Goal: Transaction & Acquisition: Purchase product/service

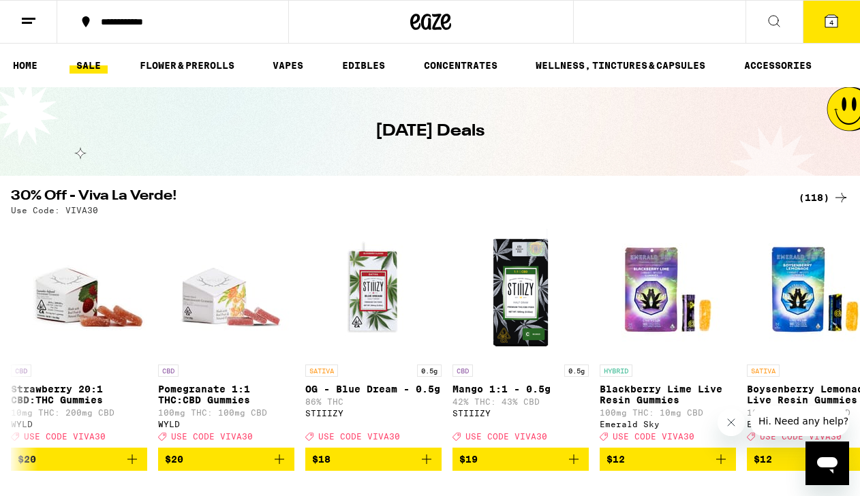
scroll to position [0, 16536]
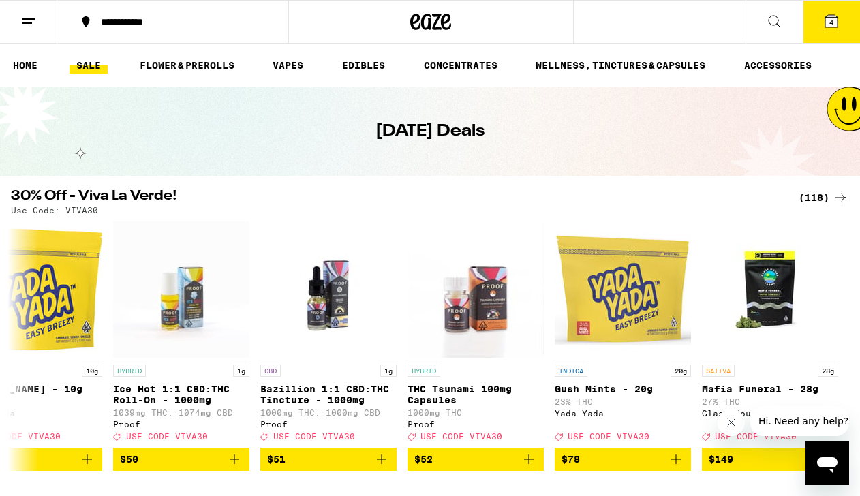
click at [832, 22] on span "4" at bounding box center [832, 22] width 4 height 8
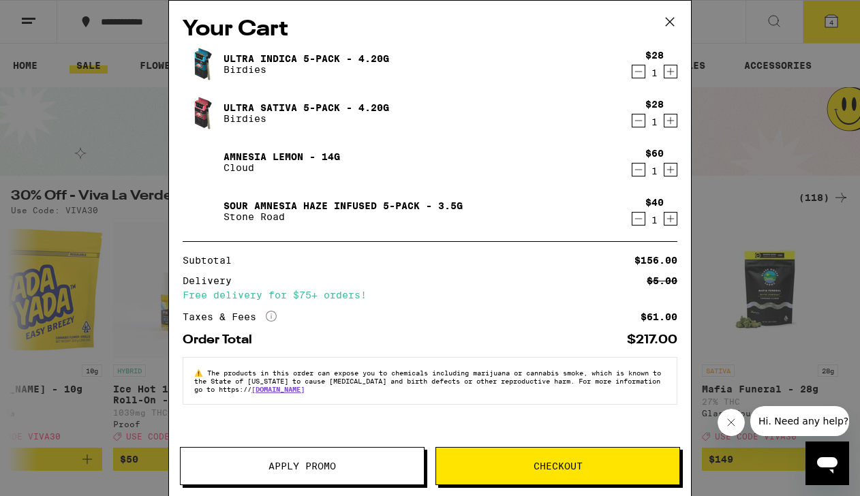
click at [566, 467] on span "Checkout" at bounding box center [558, 466] width 49 height 10
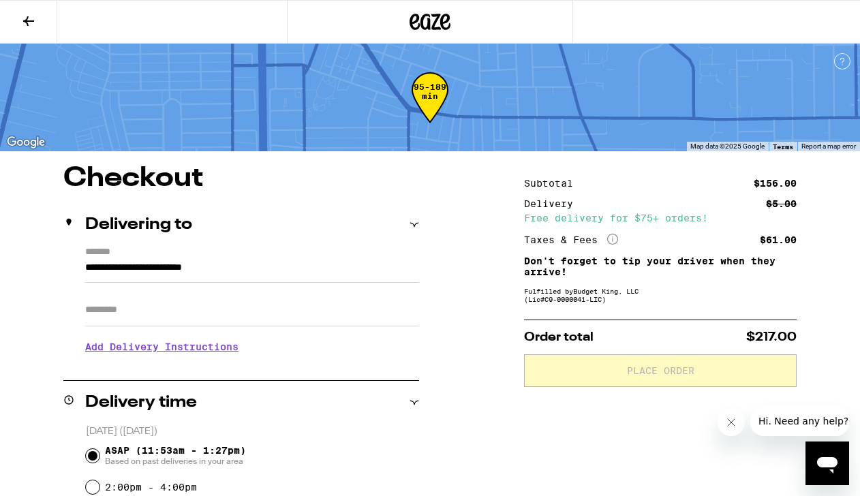
click at [31, 20] on icon at bounding box center [28, 21] width 16 height 16
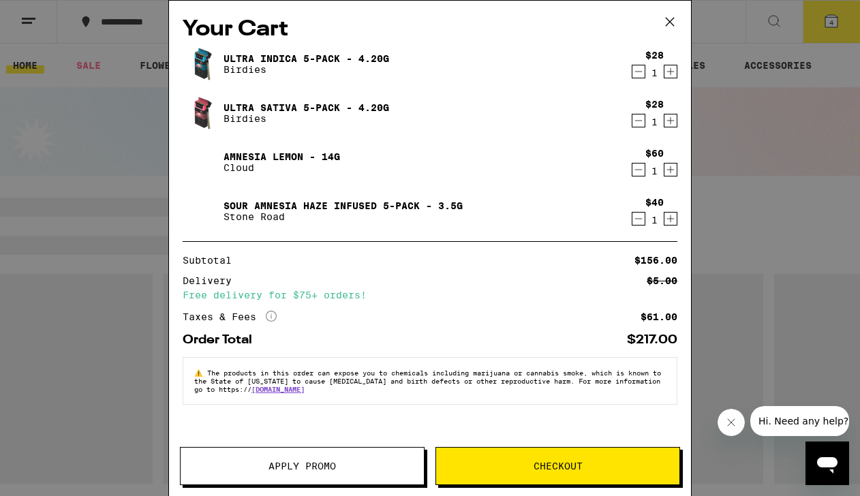
click at [334, 476] on button "Apply Promo" at bounding box center [302, 466] width 245 height 38
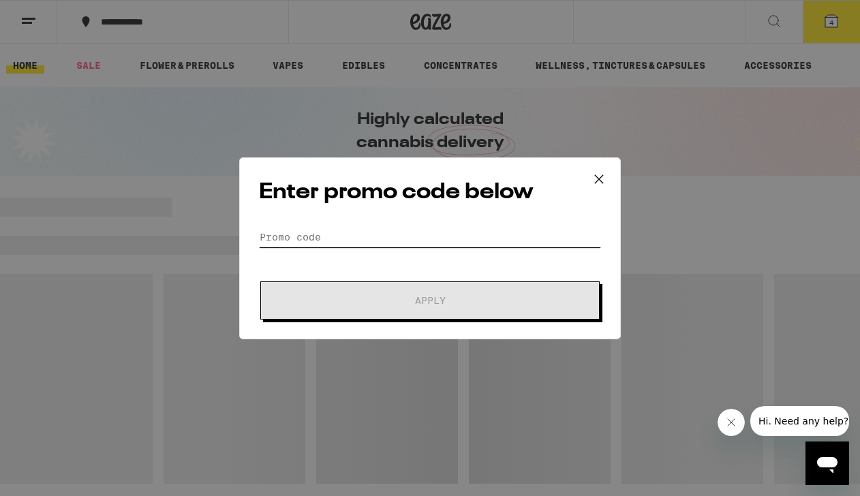
click at [388, 236] on input "Promo Code" at bounding box center [430, 237] width 342 height 20
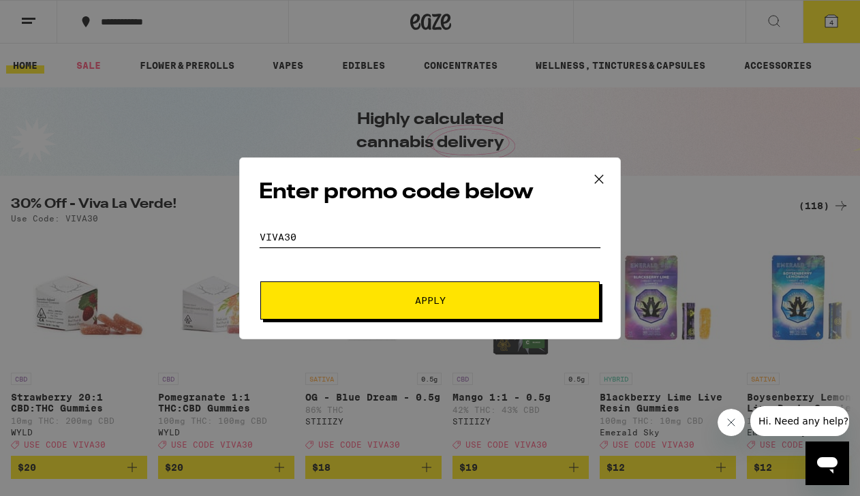
type input "viva30"
click at [466, 302] on span "Apply" at bounding box center [429, 301] width 245 height 10
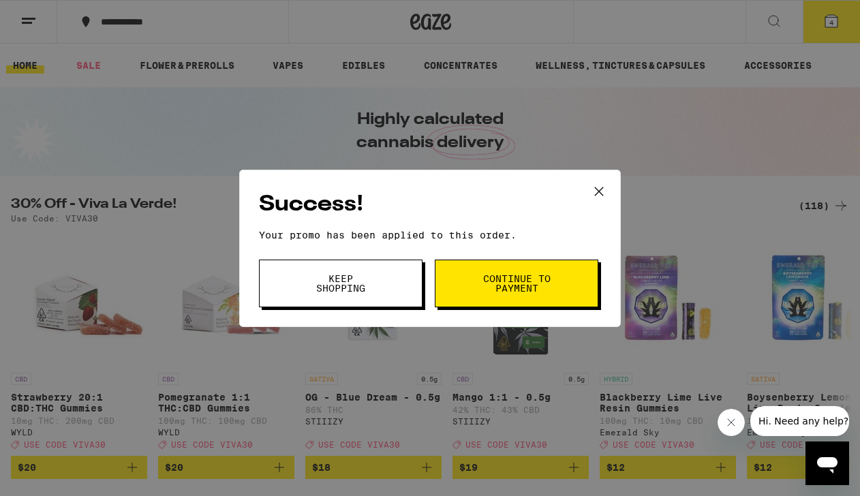
click at [514, 288] on span "Continue to payment" at bounding box center [517, 283] width 70 height 19
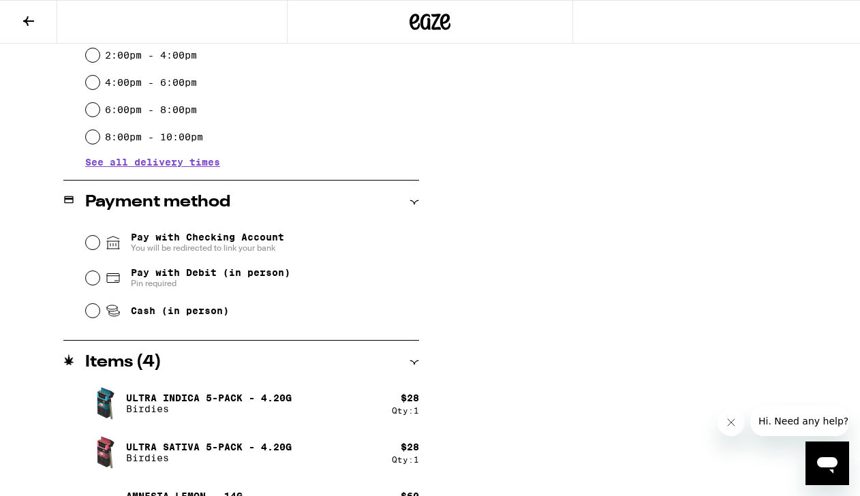
scroll to position [434, 0]
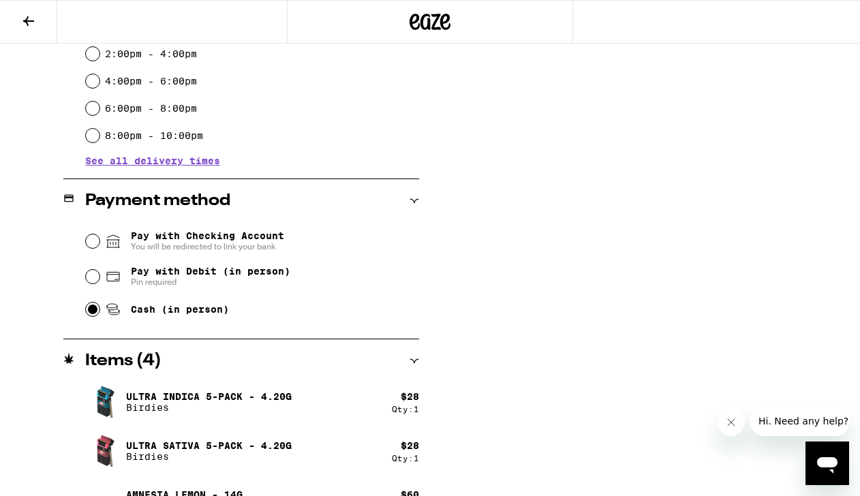
click at [97, 313] on input "Cash (in person)" at bounding box center [93, 310] width 14 height 14
radio input "true"
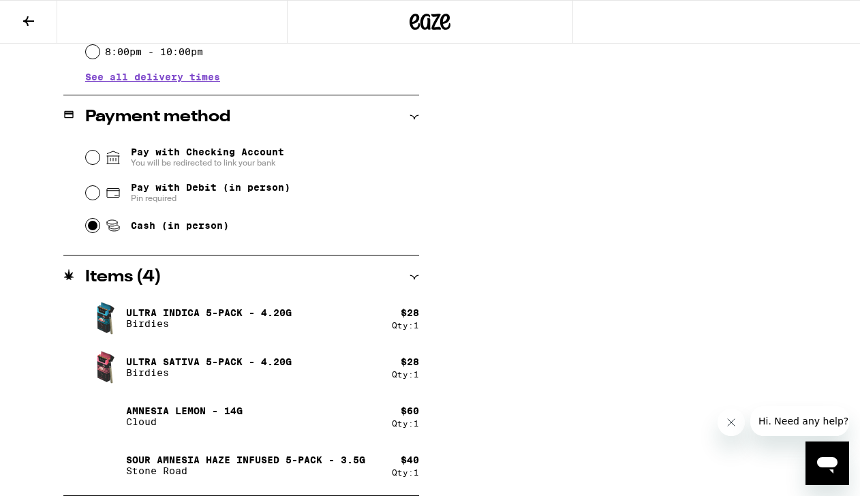
scroll to position [0, 0]
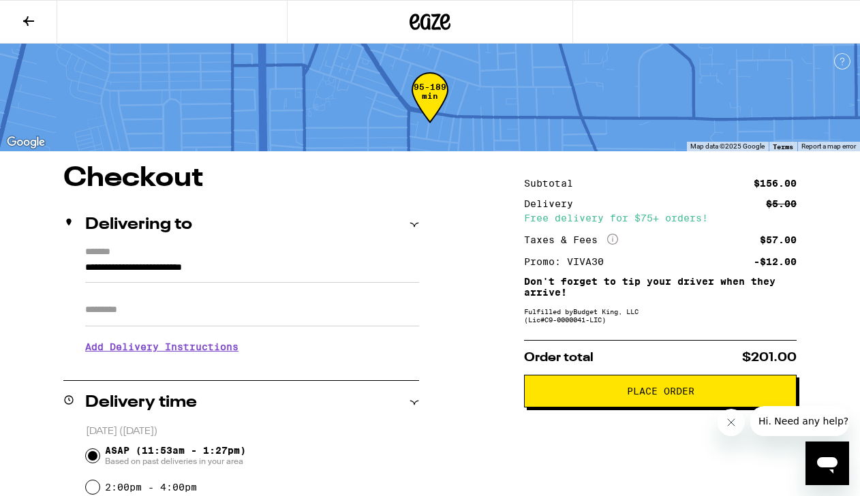
click at [653, 396] on span "Place Order" at bounding box center [660, 392] width 67 height 10
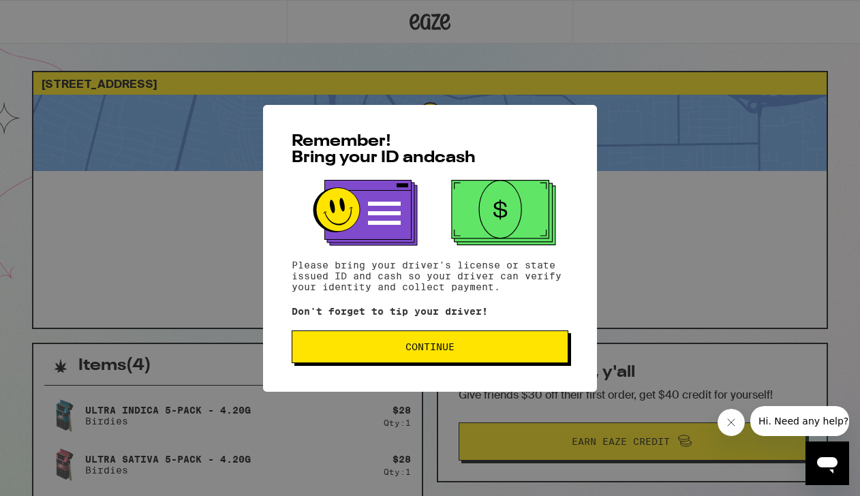
click at [442, 351] on span "Continue" at bounding box center [430, 347] width 49 height 10
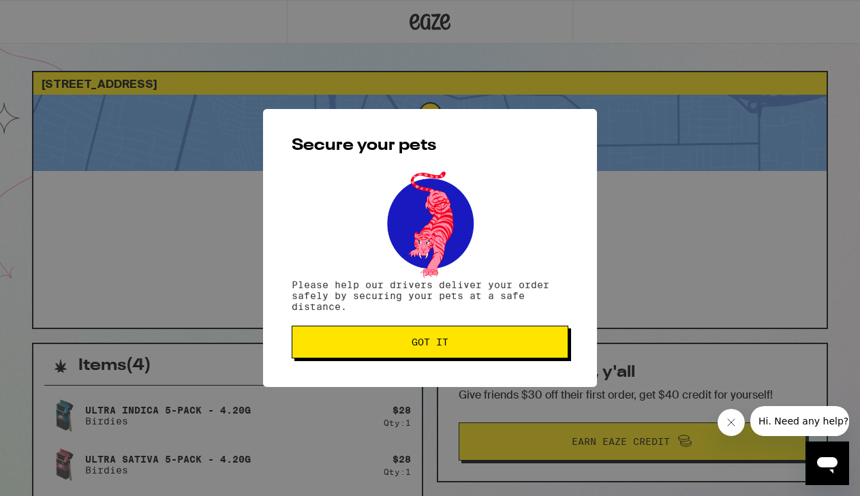
click at [437, 347] on span "Got it" at bounding box center [430, 342] width 37 height 10
